Goal: Transaction & Acquisition: Download file/media

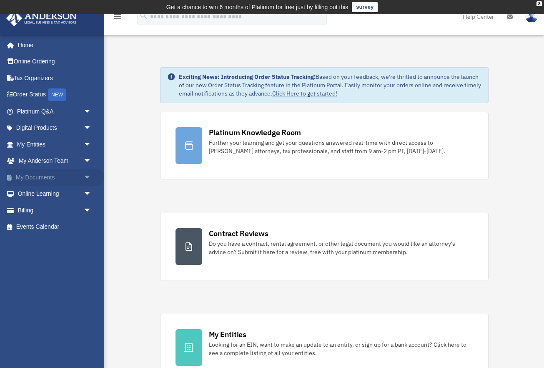
click at [40, 180] on link "My Documents arrow_drop_down" at bounding box center [55, 177] width 98 height 17
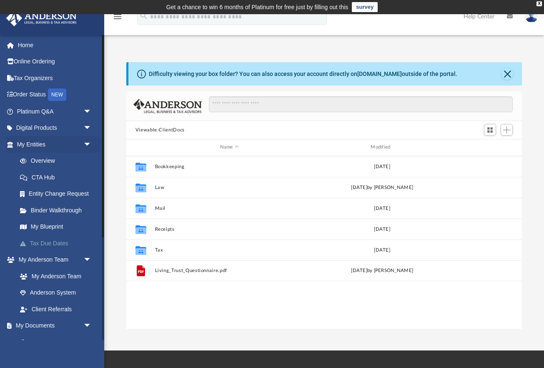
scroll to position [190, 396]
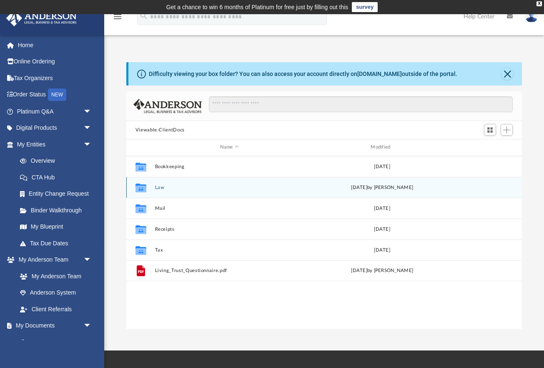
click at [159, 188] on button "Law" at bounding box center [229, 187] width 149 height 5
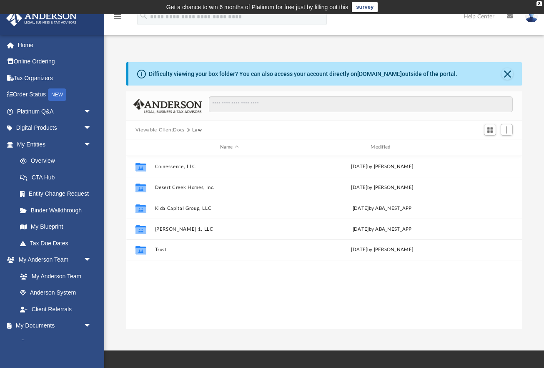
click at [196, 290] on div "Collaborated Folder Coinessence, LLC [DATE] by [PERSON_NAME] Collaborated Folde…" at bounding box center [324, 242] width 396 height 173
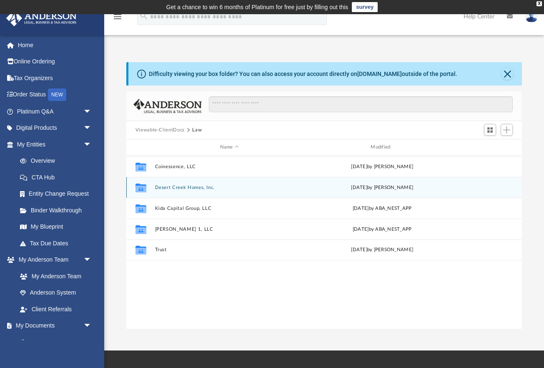
scroll to position [0, 0]
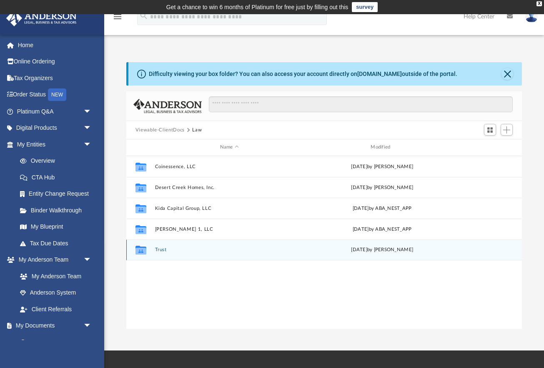
click at [158, 250] on button "Trust" at bounding box center [229, 249] width 149 height 5
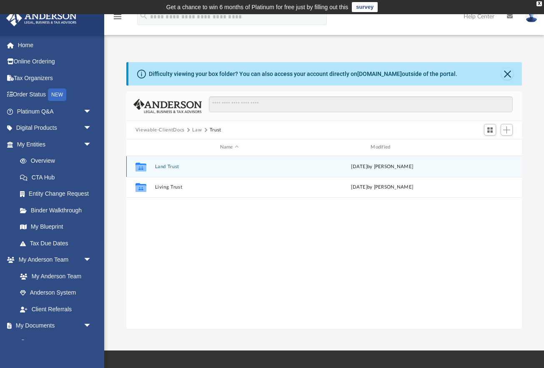
click at [162, 167] on button "Land Trust" at bounding box center [229, 166] width 149 height 5
click at [162, 167] on button "Land Trust - Fairway Trust" at bounding box center [229, 166] width 149 height 5
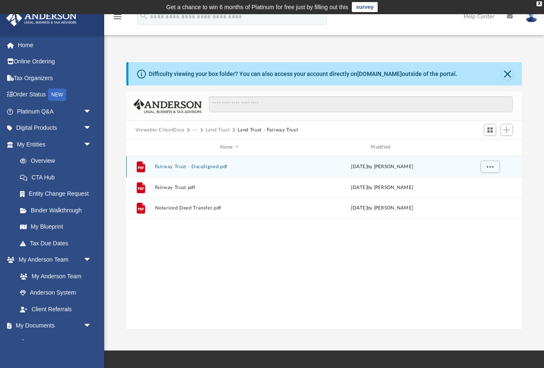
drag, startPoint x: 144, startPoint y: 168, endPoint x: 260, endPoint y: 254, distance: 144.4
click at [259, 254] on div "File Fairway Trust - DocuSigned.pdf [DATE] by [PERSON_NAME] File Fairway Trust.…" at bounding box center [324, 242] width 396 height 173
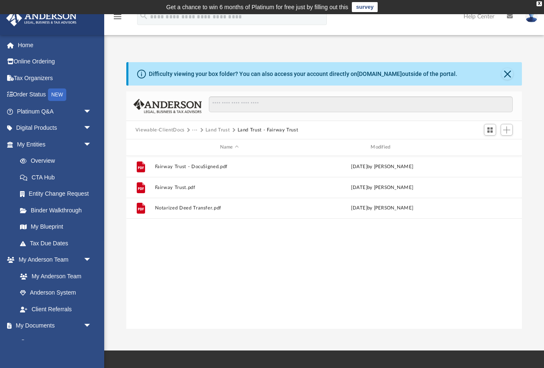
drag, startPoint x: 262, startPoint y: 254, endPoint x: 258, endPoint y: 251, distance: 4.8
click at [261, 254] on div "File Fairway Trust - DocuSigned.pdf [DATE] by [PERSON_NAME] File Fairway Trust.…" at bounding box center [324, 242] width 396 height 173
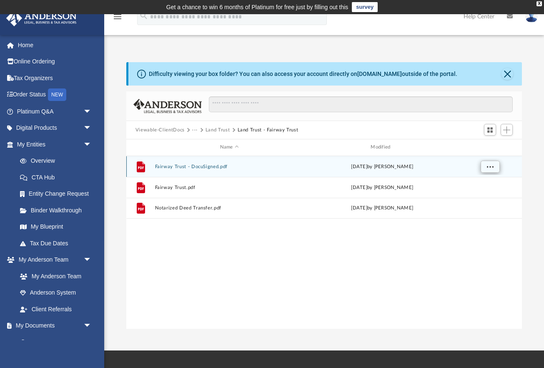
click at [491, 164] on span "More options" at bounding box center [490, 166] width 7 height 5
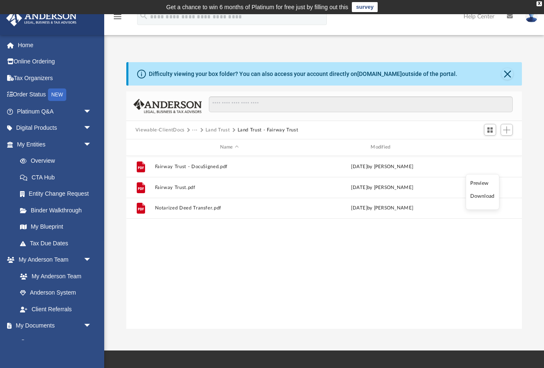
click at [486, 198] on li "Download" at bounding box center [483, 196] width 24 height 9
